Goal: Task Accomplishment & Management: Manage account settings

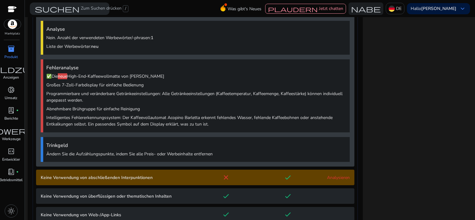
click at [6, 50] on div "inventory_2" at bounding box center [10, 49] width 17 height 10
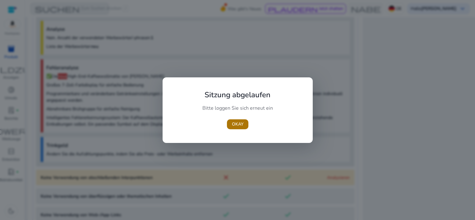
click at [240, 124] on span "OKAY" at bounding box center [238, 124] width 12 height 7
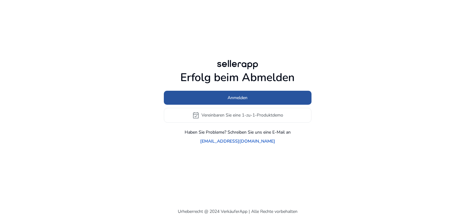
click at [240, 99] on span "Anmelden" at bounding box center [238, 98] width 20 height 7
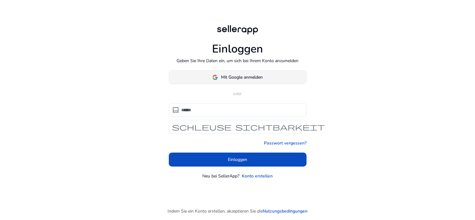
click at [234, 78] on span "Mit Google anmelden" at bounding box center [242, 77] width 42 height 7
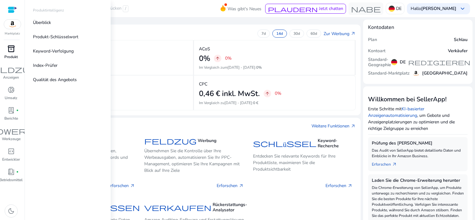
click at [11, 46] on span "inventory_2" at bounding box center [10, 48] width 7 height 7
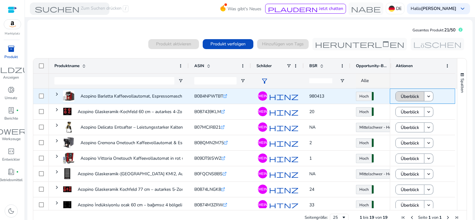
click at [406, 92] on span "Überblick" at bounding box center [410, 96] width 18 height 13
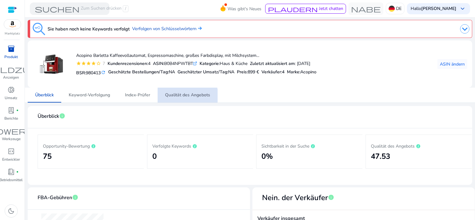
click at [187, 96] on span "Qualität des Angebots" at bounding box center [187, 95] width 45 height 4
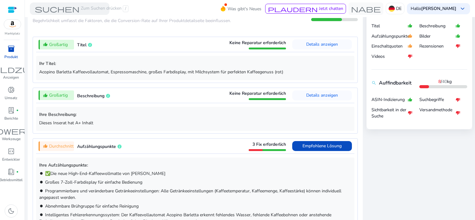
scroll to position [311, 0]
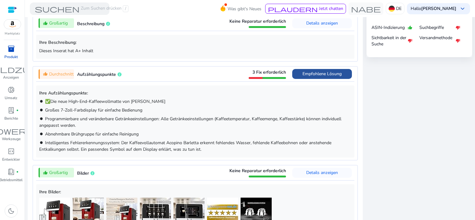
click at [314, 77] on span "Empfohlene Lösung" at bounding box center [322, 74] width 39 height 10
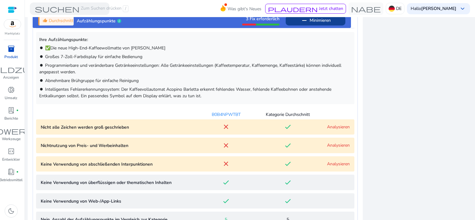
scroll to position [408, 0]
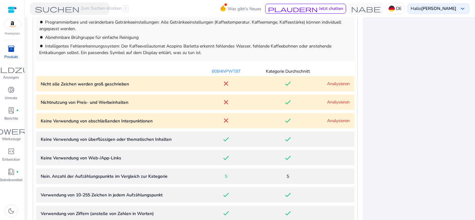
click at [337, 86] on link "Analysieren" at bounding box center [338, 84] width 23 height 6
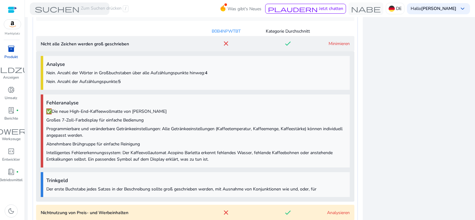
scroll to position [483, 0]
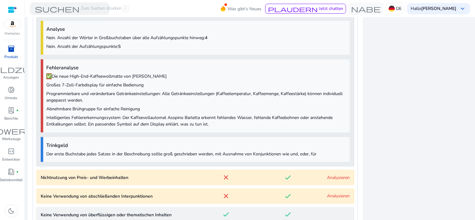
click at [329, 178] on link "Analysieren" at bounding box center [338, 178] width 23 height 6
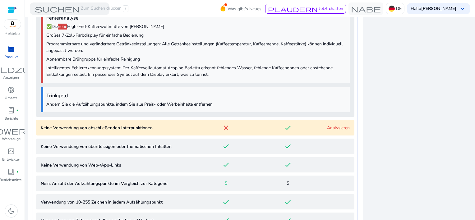
scroll to position [746, 0]
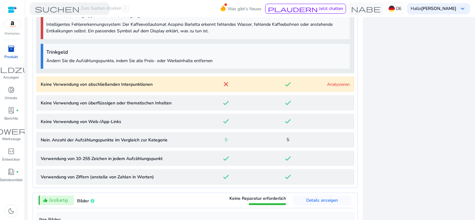
click at [333, 89] on punctuations "Keine Verwendung von abschließenden Interpunktionen close done Analysieren" at bounding box center [195, 85] width 319 height 16
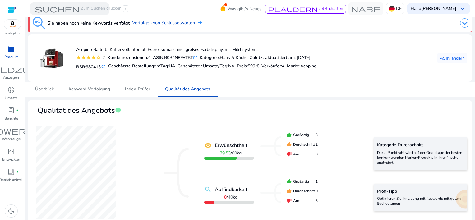
scroll to position [0, 0]
